Goal: Transaction & Acquisition: Book appointment/travel/reservation

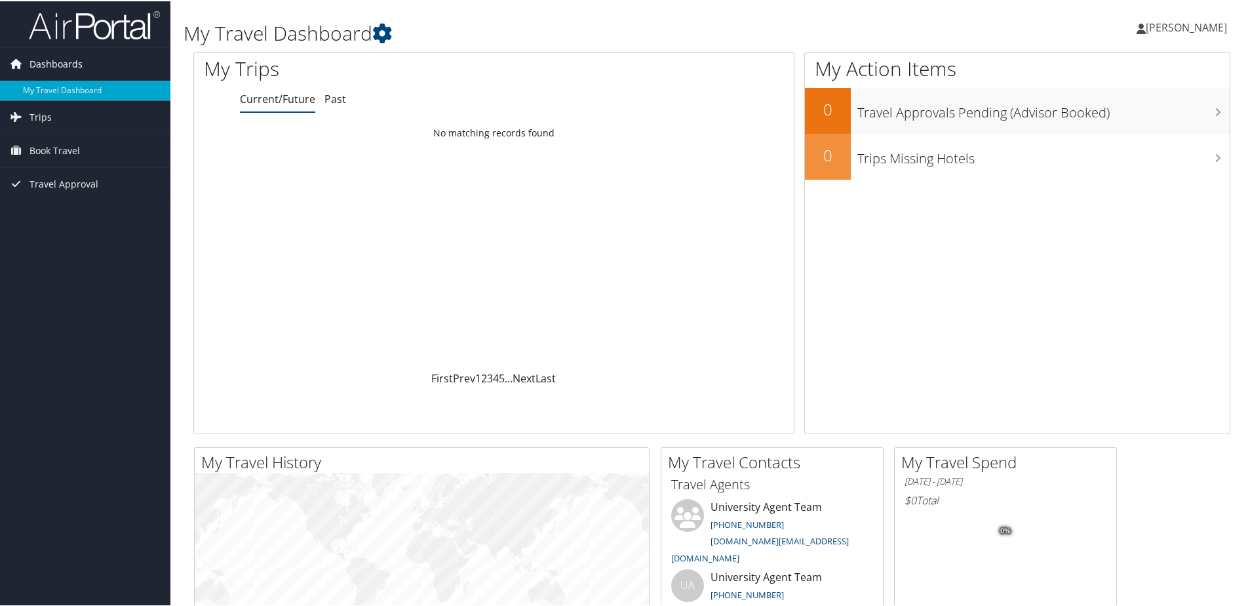
click at [63, 66] on span "Dashboards" at bounding box center [56, 63] width 53 height 33
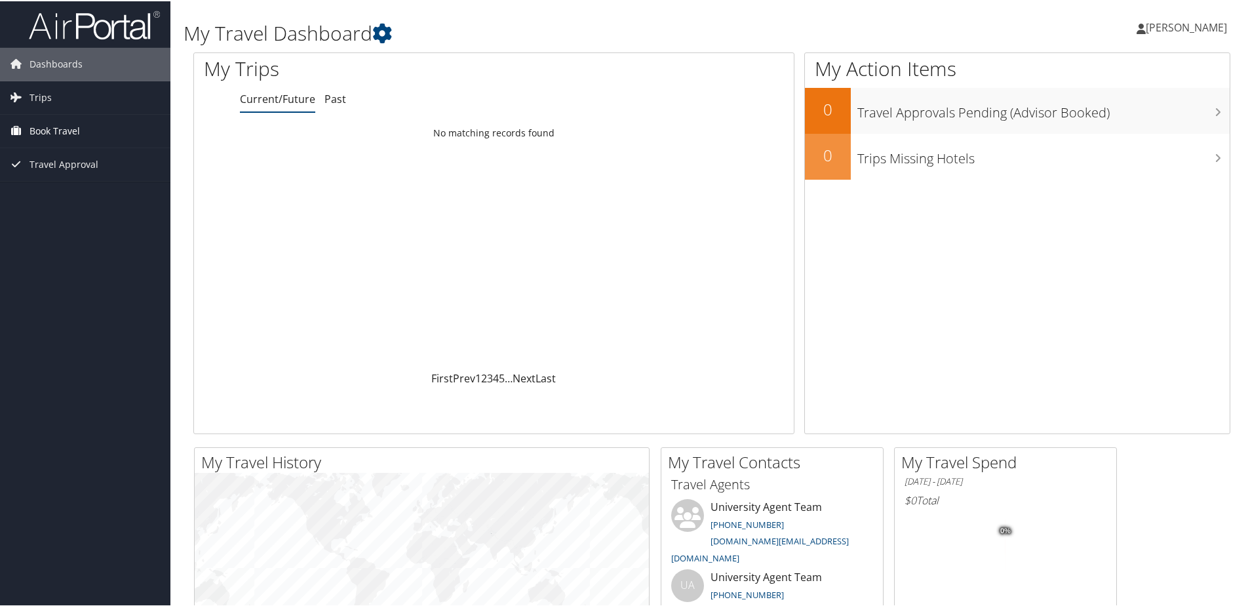
click at [59, 130] on span "Book Travel" at bounding box center [55, 129] width 50 height 33
click at [49, 195] on link "Book/Manage Online Trips" at bounding box center [85, 196] width 170 height 20
